Goal: Task Accomplishment & Management: Manage account settings

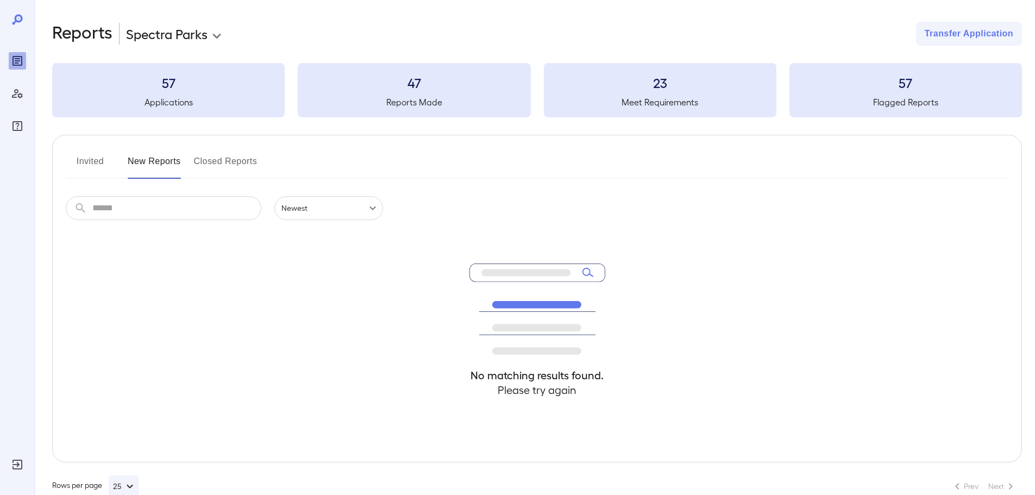
scroll to position [1, 0]
click at [97, 158] on button "Invited" at bounding box center [90, 165] width 49 height 26
click at [142, 170] on button "New Reports" at bounding box center [154, 166] width 53 height 26
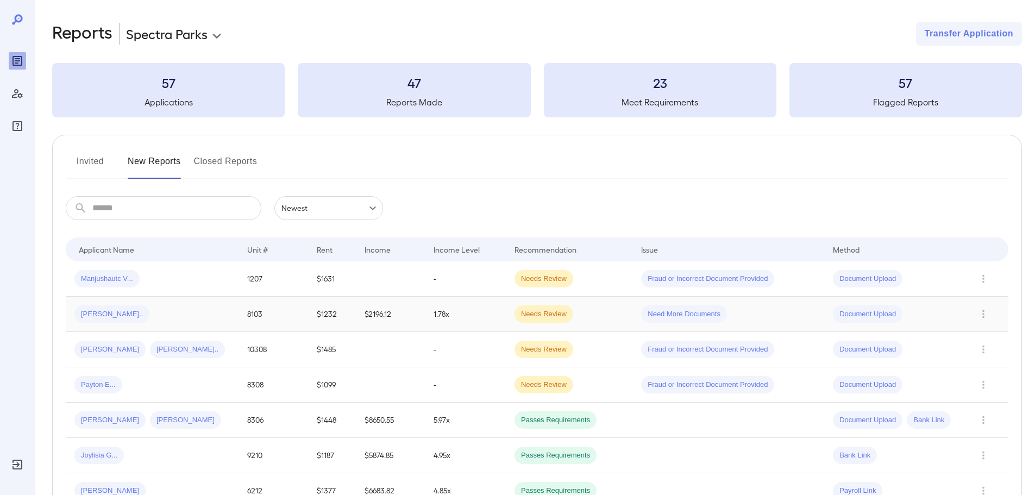
click at [795, 315] on td "Need More Documents" at bounding box center [729, 314] width 192 height 35
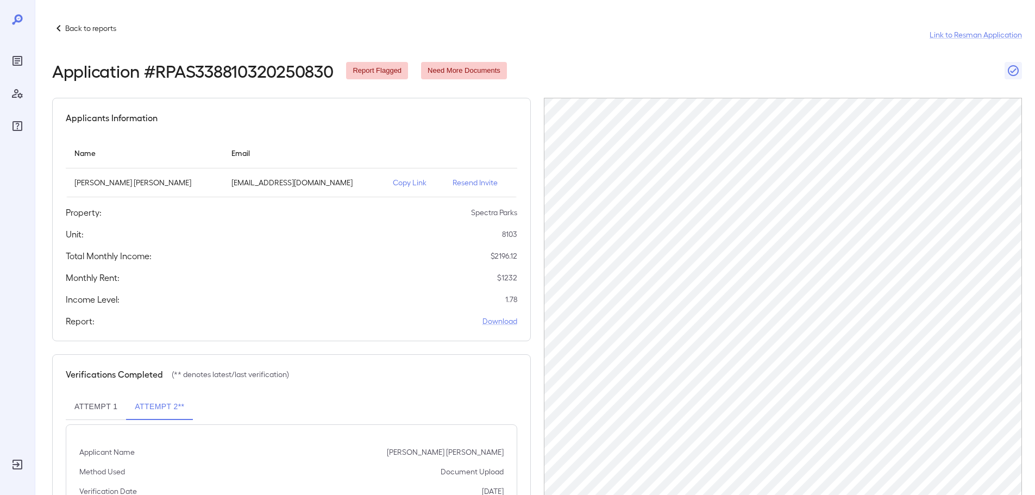
click at [393, 182] on p "Copy Link" at bounding box center [414, 182] width 42 height 11
click at [18, 62] on icon "Reports" at bounding box center [17, 60] width 13 height 13
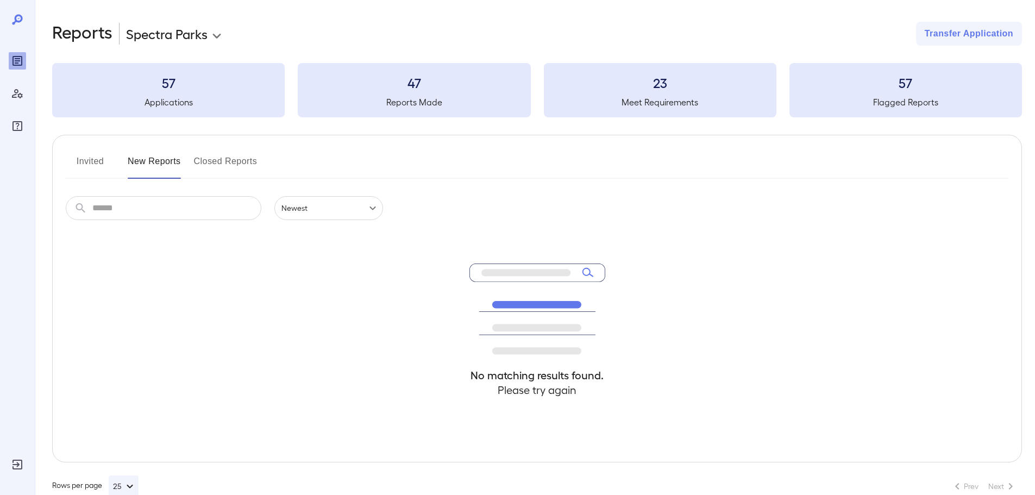
click at [92, 165] on button "Invited" at bounding box center [90, 166] width 49 height 26
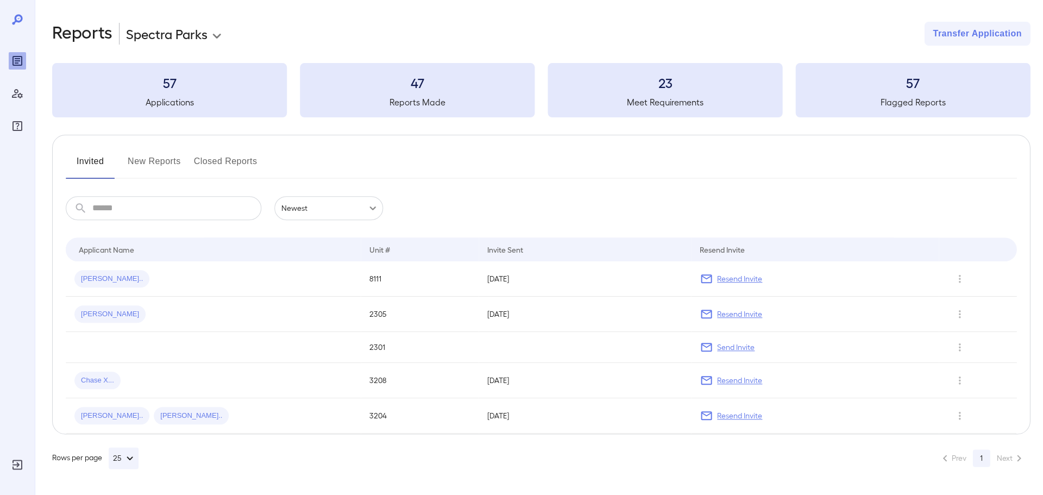
click at [134, 168] on button "New Reports" at bounding box center [154, 166] width 53 height 26
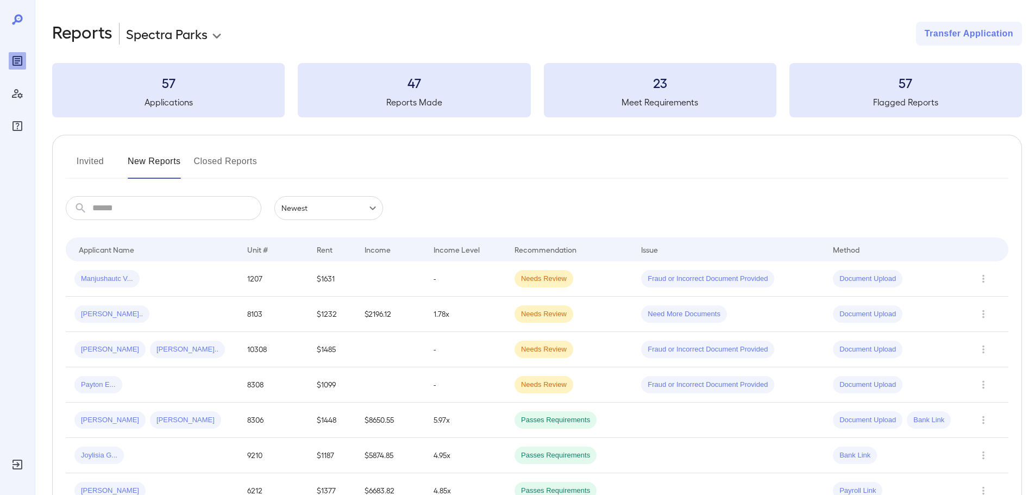
click at [641, 314] on span "Need More Documents" at bounding box center [684, 314] width 86 height 10
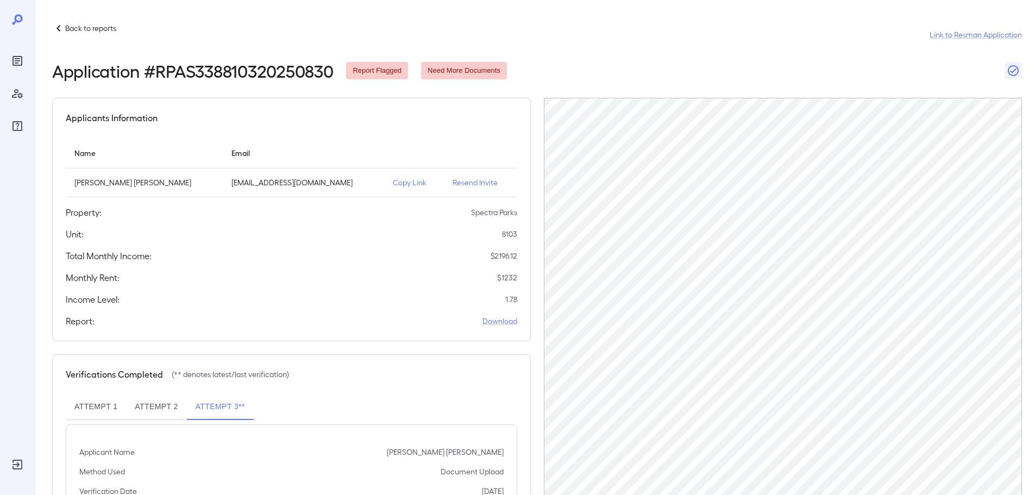
click at [843, 60] on header "Back to reports Link to Resman Application Application # RPAS338810320250830 Re…" at bounding box center [537, 51] width 970 height 59
click at [393, 184] on p "Copy Link" at bounding box center [414, 182] width 42 height 11
